Goal: Task Accomplishment & Management: Manage account settings

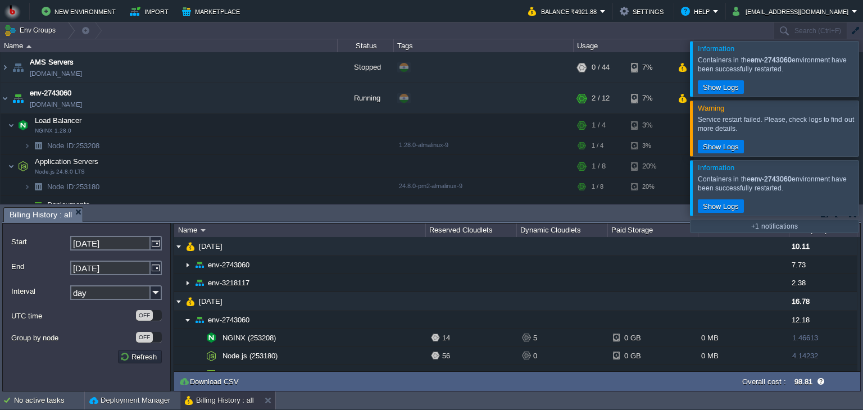
click at [858, 234] on div "Name Reserved Cloudlets Dynamic Cloudlets Paid Storage Paid Traffic Cost (INR)" at bounding box center [517, 230] width 687 height 13
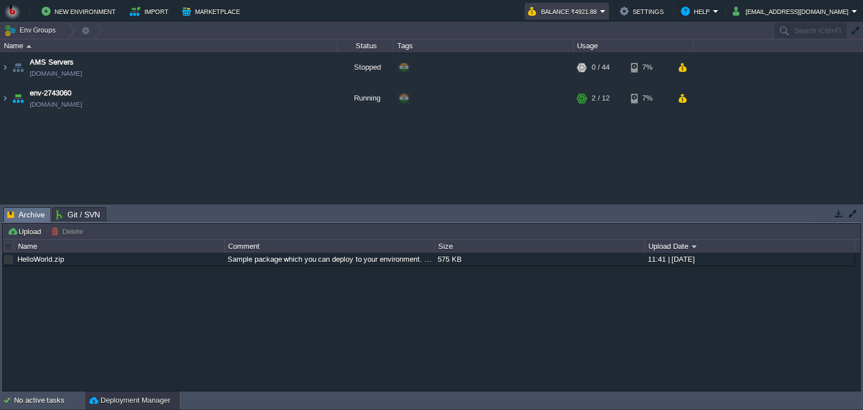
click at [606, 9] on em "Balance ₹4921.88" at bounding box center [567, 10] width 78 height 13
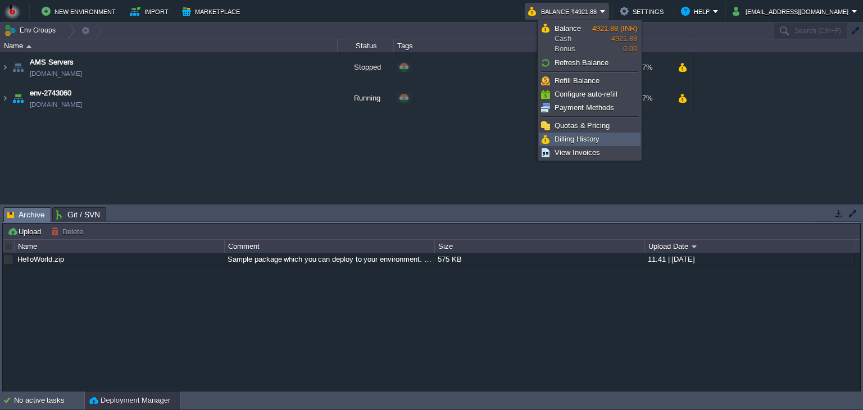
click at [568, 139] on span "Billing History" at bounding box center [577, 139] width 45 height 8
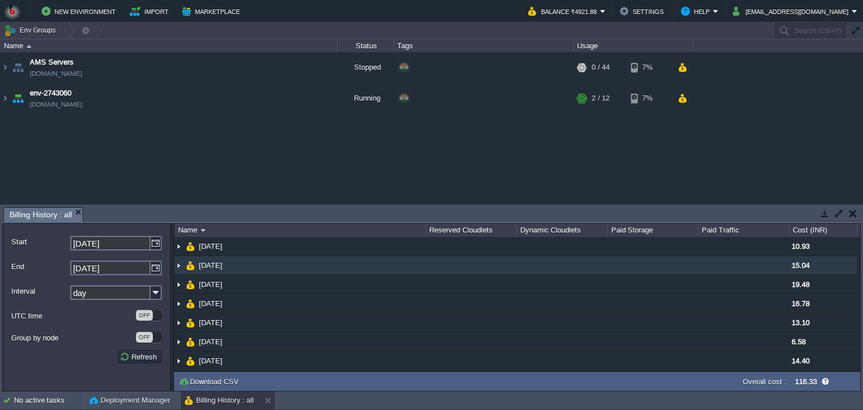
click at [179, 266] on img at bounding box center [178, 265] width 9 height 19
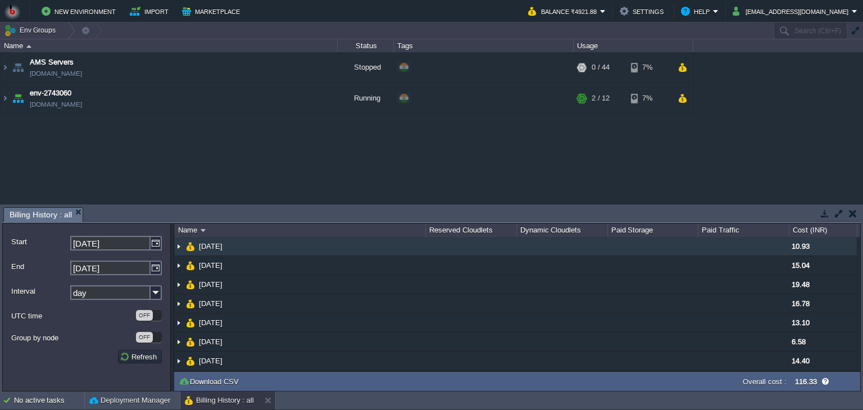
click at [177, 249] on img at bounding box center [178, 246] width 9 height 19
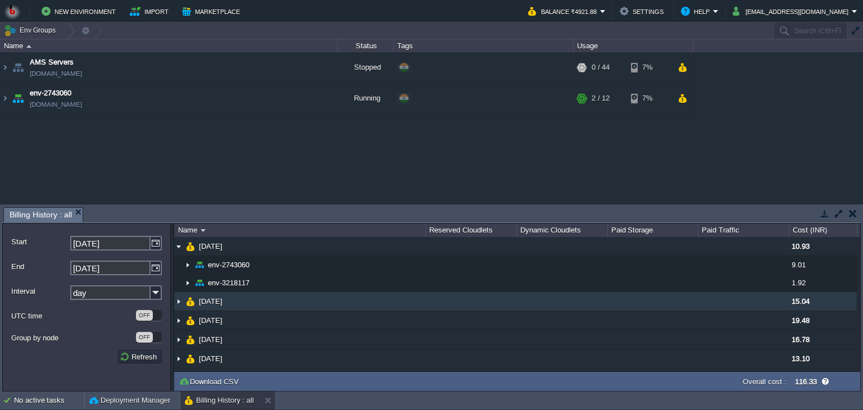
click at [178, 297] on img at bounding box center [178, 301] width 9 height 19
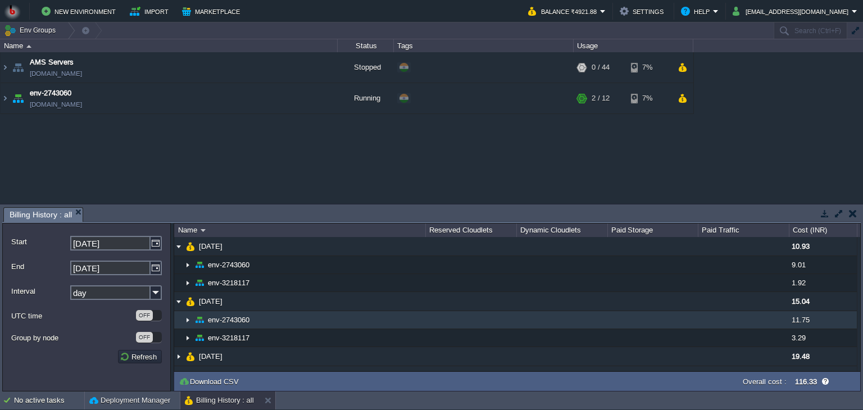
click at [187, 320] on img at bounding box center [187, 319] width 9 height 17
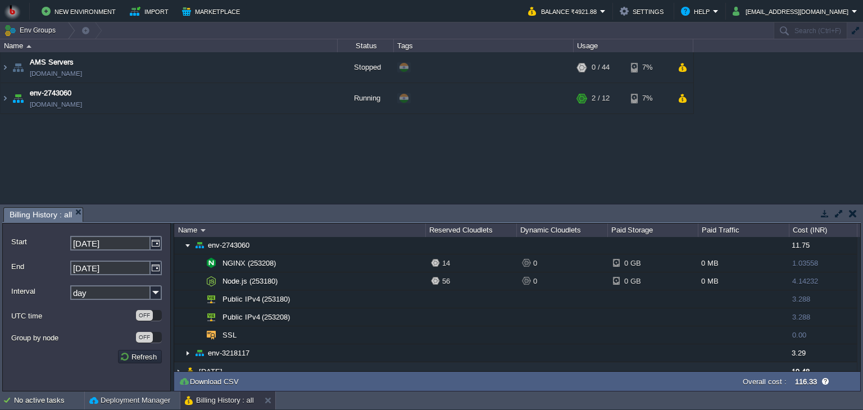
scroll to position [79, 0]
